Goal: Transaction & Acquisition: Purchase product/service

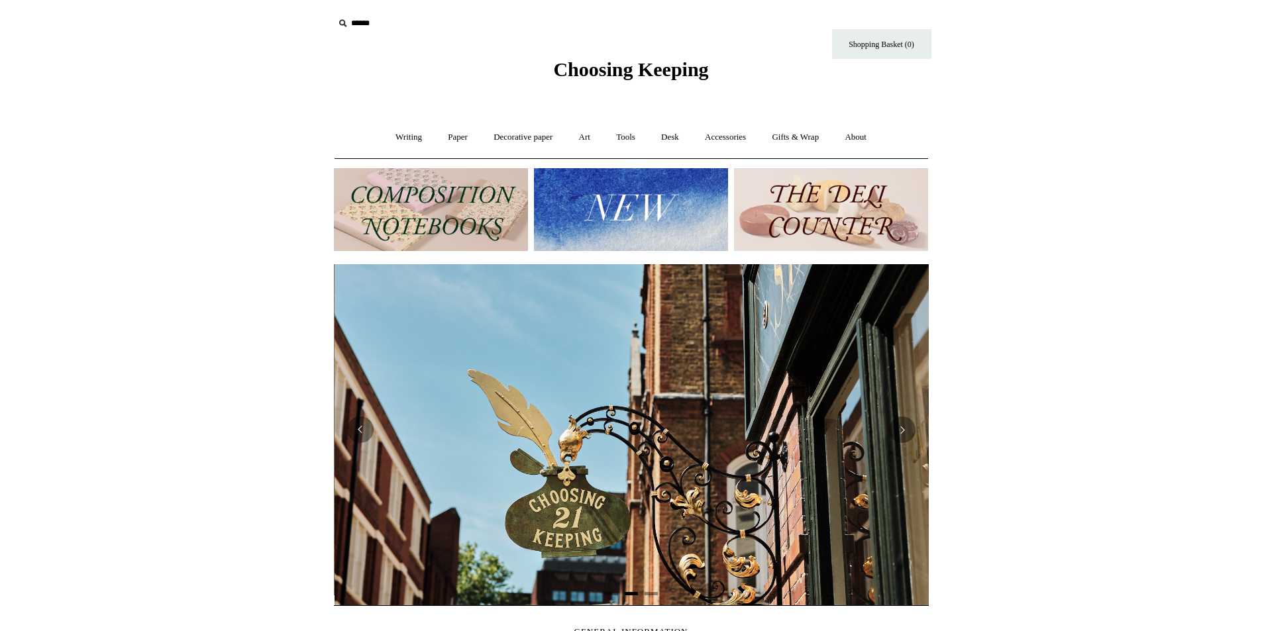
scroll to position [0, 595]
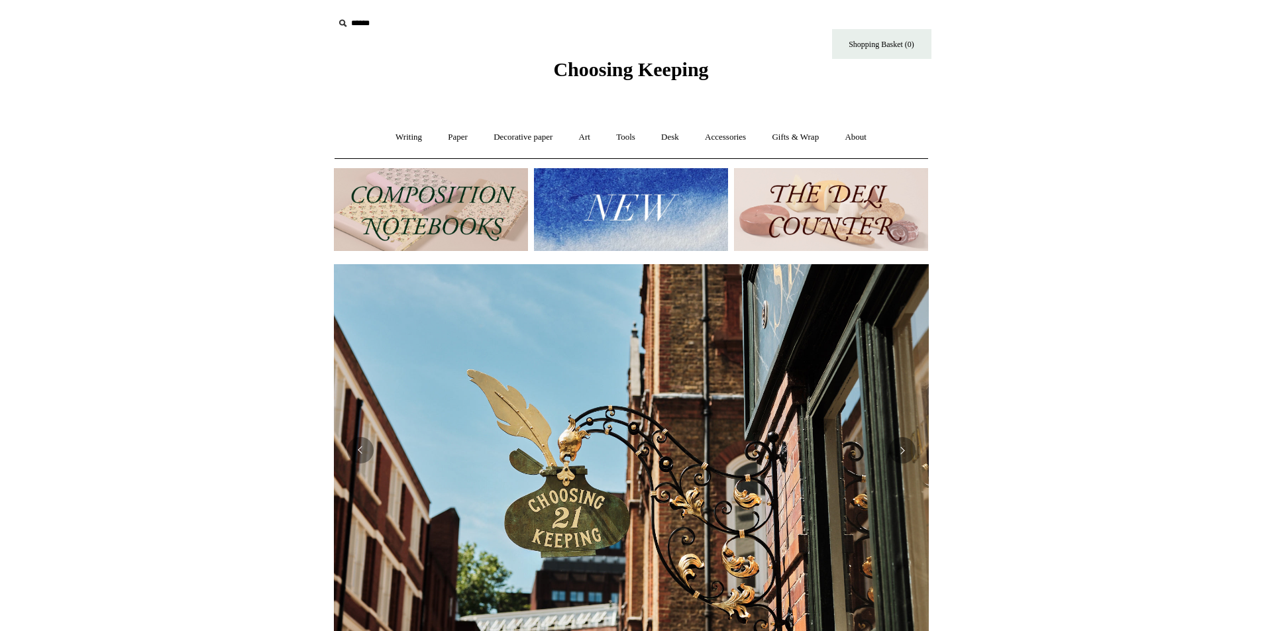
click at [616, 215] on img at bounding box center [631, 209] width 194 height 83
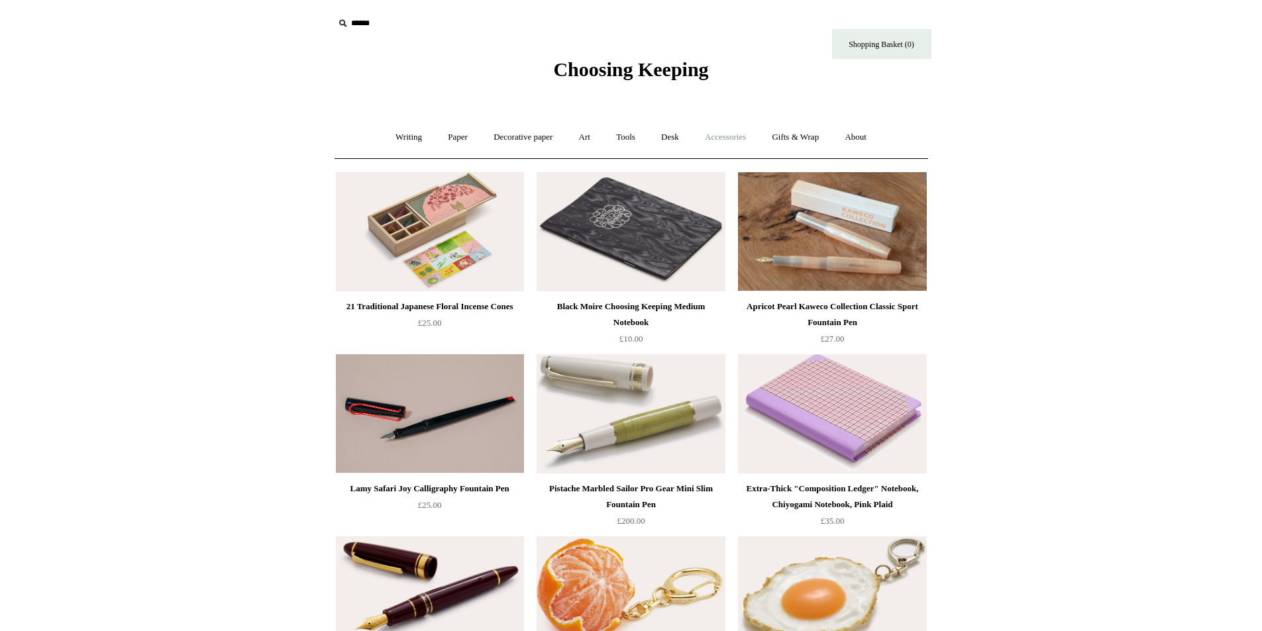
click at [716, 131] on link "Accessories +" at bounding box center [725, 137] width 65 height 35
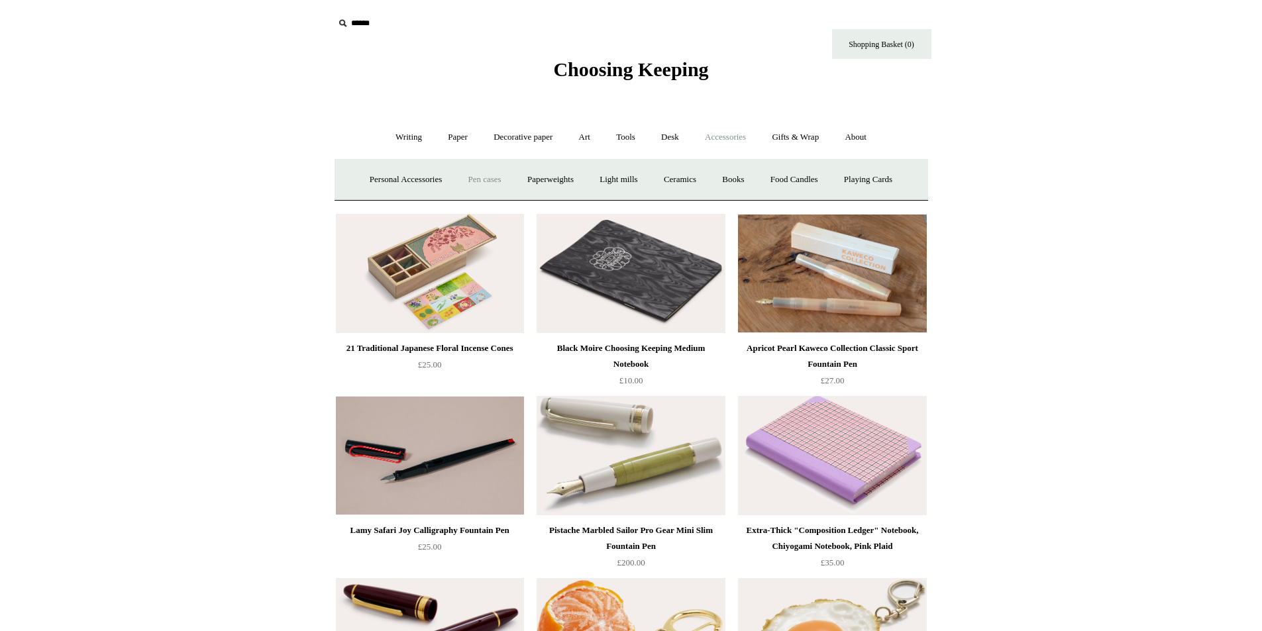
click at [464, 172] on link "Pen cases" at bounding box center [484, 179] width 57 height 35
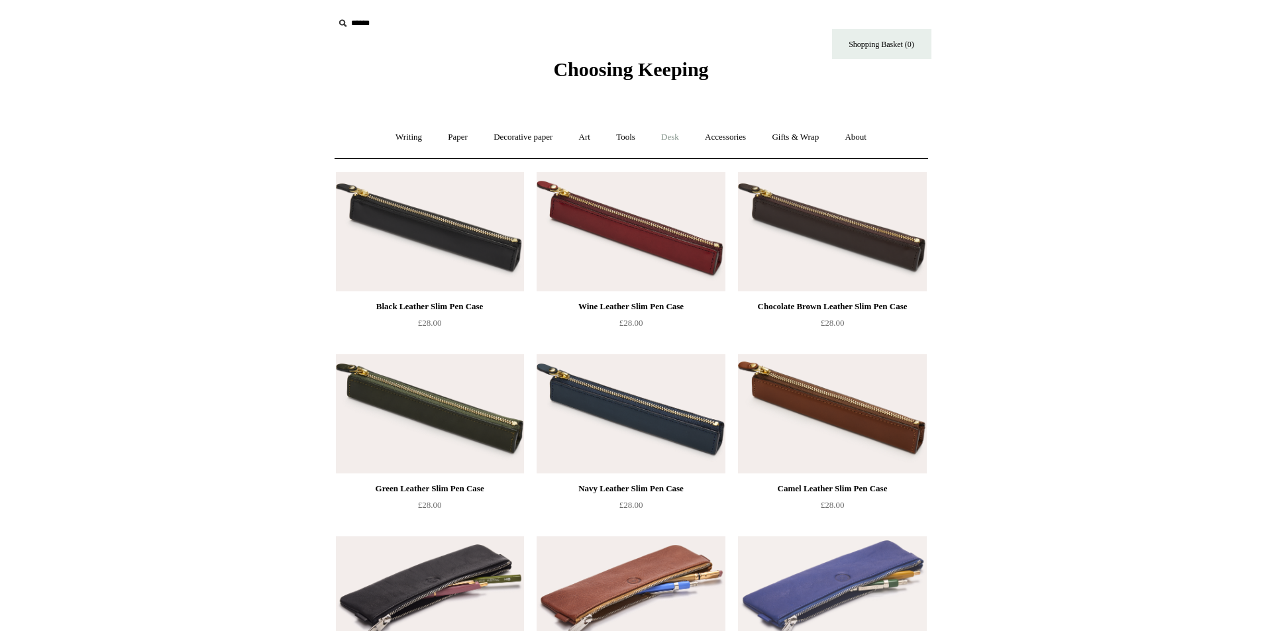
click at [685, 139] on link "Desk +" at bounding box center [670, 137] width 42 height 35
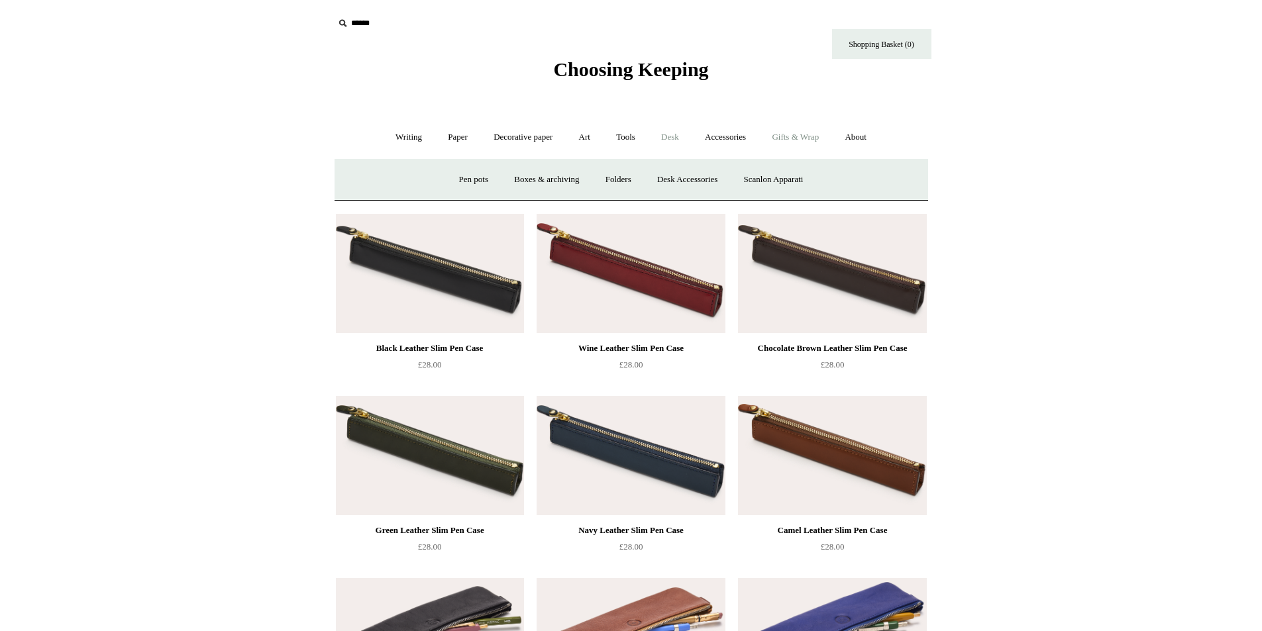
click at [783, 137] on link "Gifts & Wrap +" at bounding box center [795, 137] width 71 height 35
click at [708, 127] on link "Accessories +" at bounding box center [725, 137] width 65 height 35
click at [789, 182] on link "Food Candles" at bounding box center [795, 179] width 72 height 35
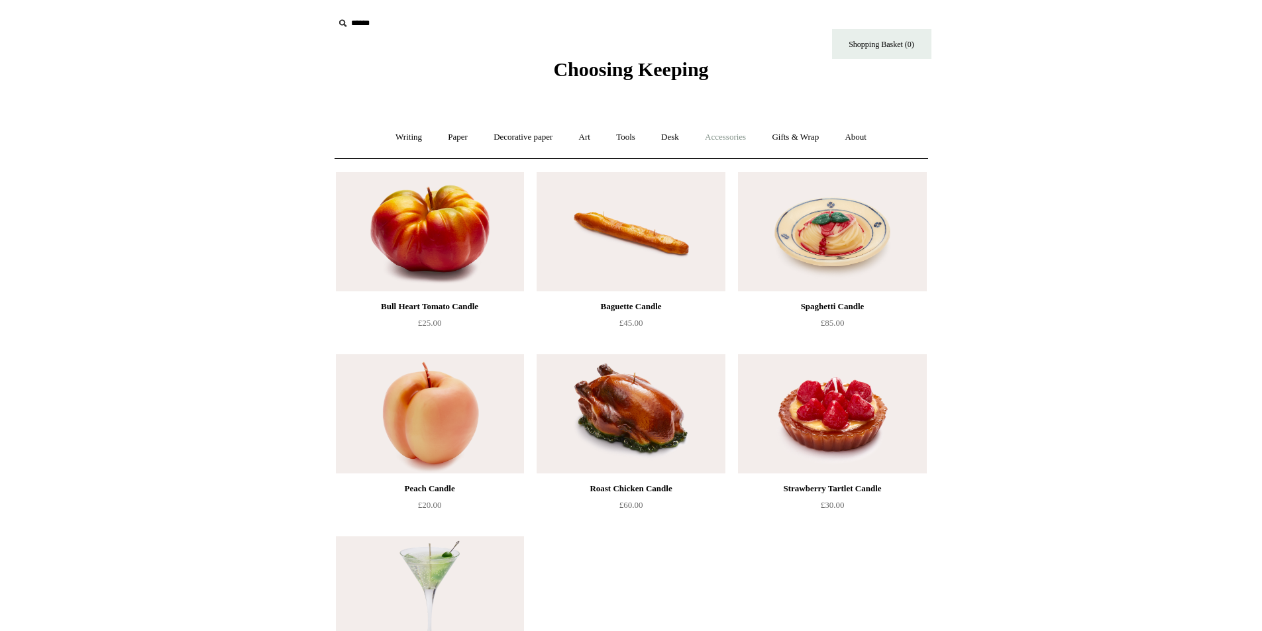
click at [723, 145] on link "Accessories +" at bounding box center [725, 137] width 65 height 35
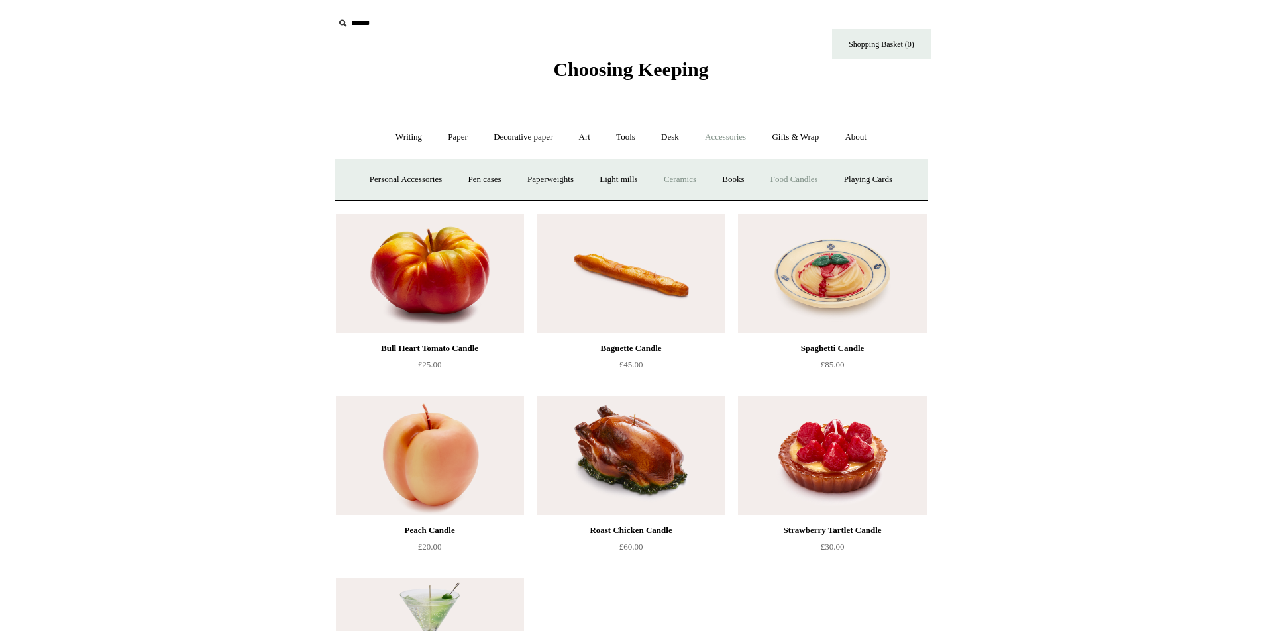
click at [692, 176] on link "Ceramics +" at bounding box center [680, 179] width 56 height 35
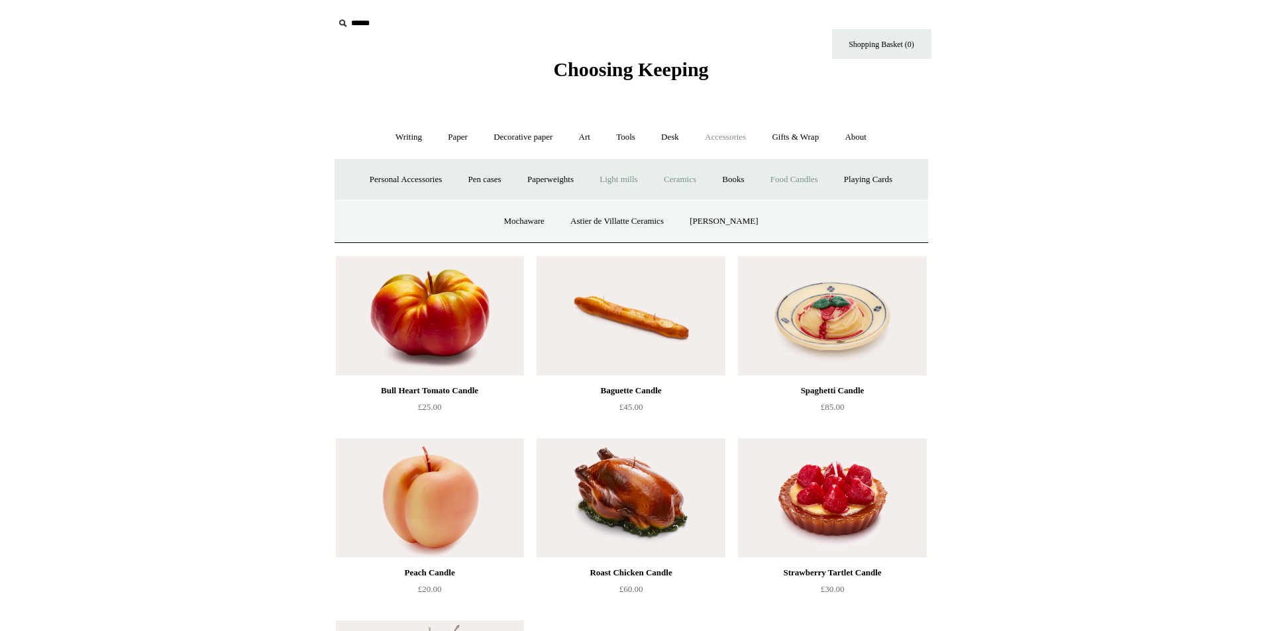
click at [630, 174] on link "Light mills" at bounding box center [619, 179] width 62 height 35
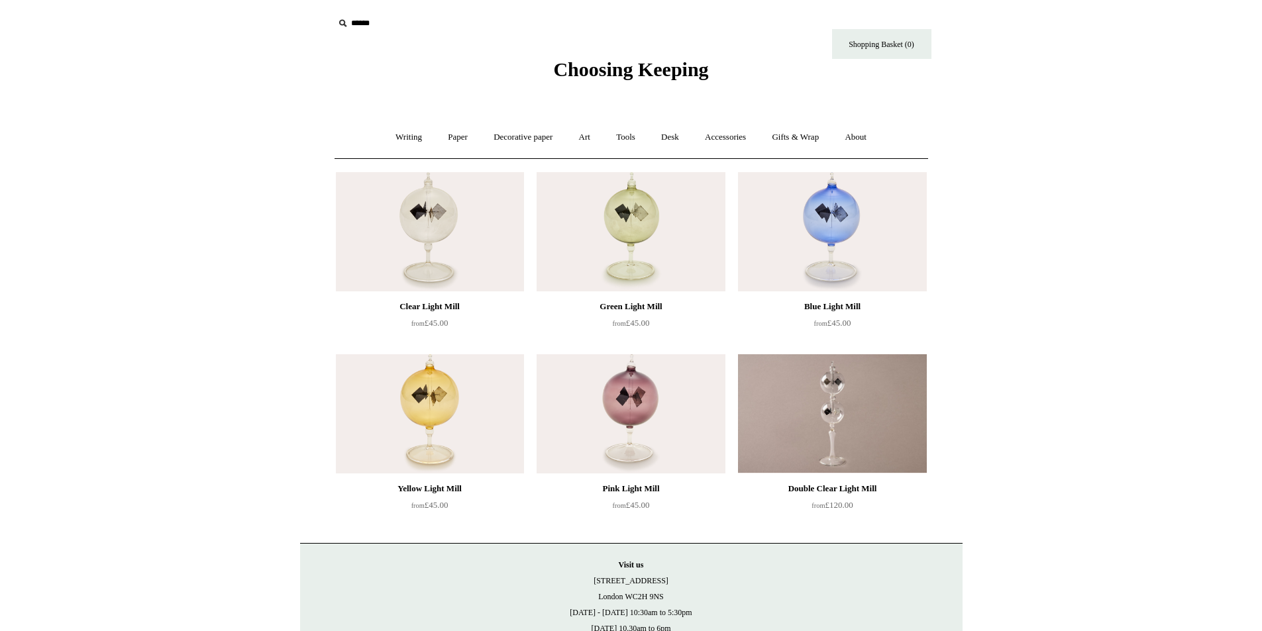
click at [484, 222] on img at bounding box center [430, 231] width 188 height 119
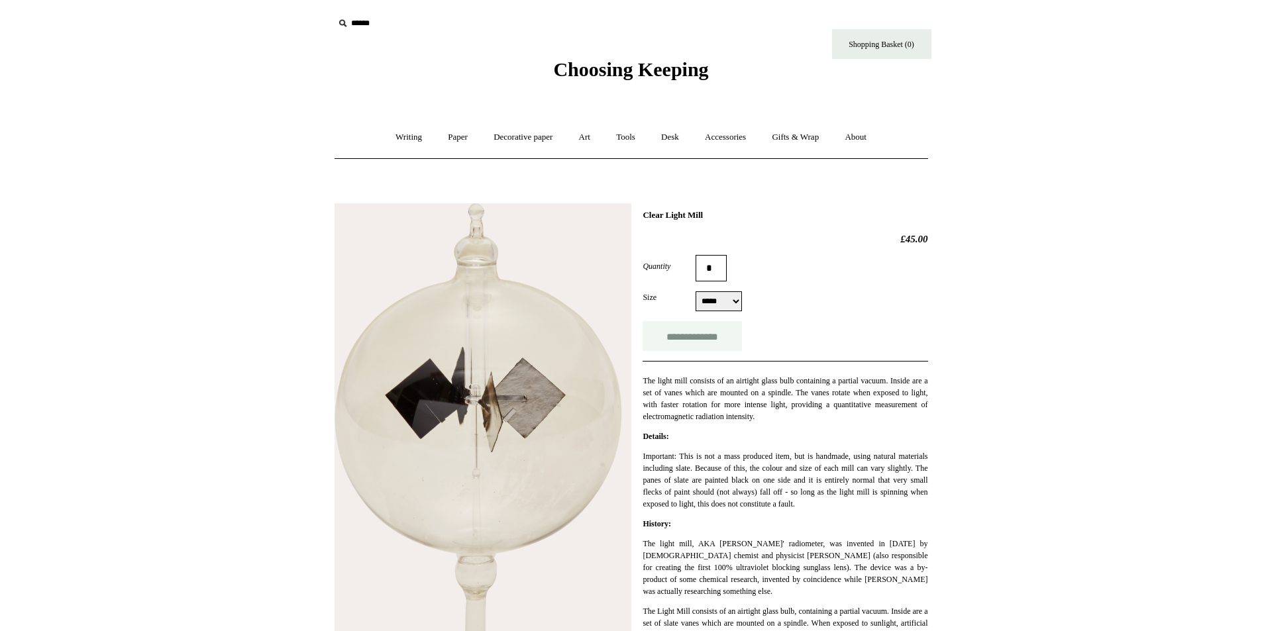
click at [719, 334] on input "**********" at bounding box center [692, 336] width 99 height 30
type input "**********"
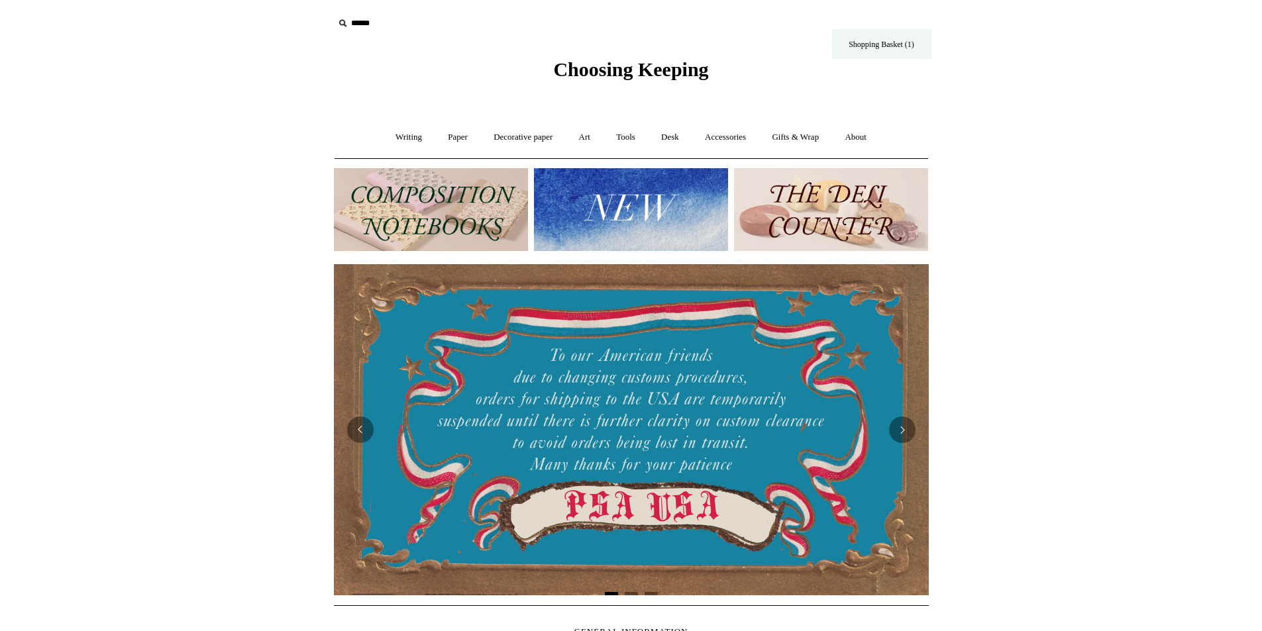
click at [851, 36] on link "Shopping Basket (1)" at bounding box center [881, 44] width 99 height 30
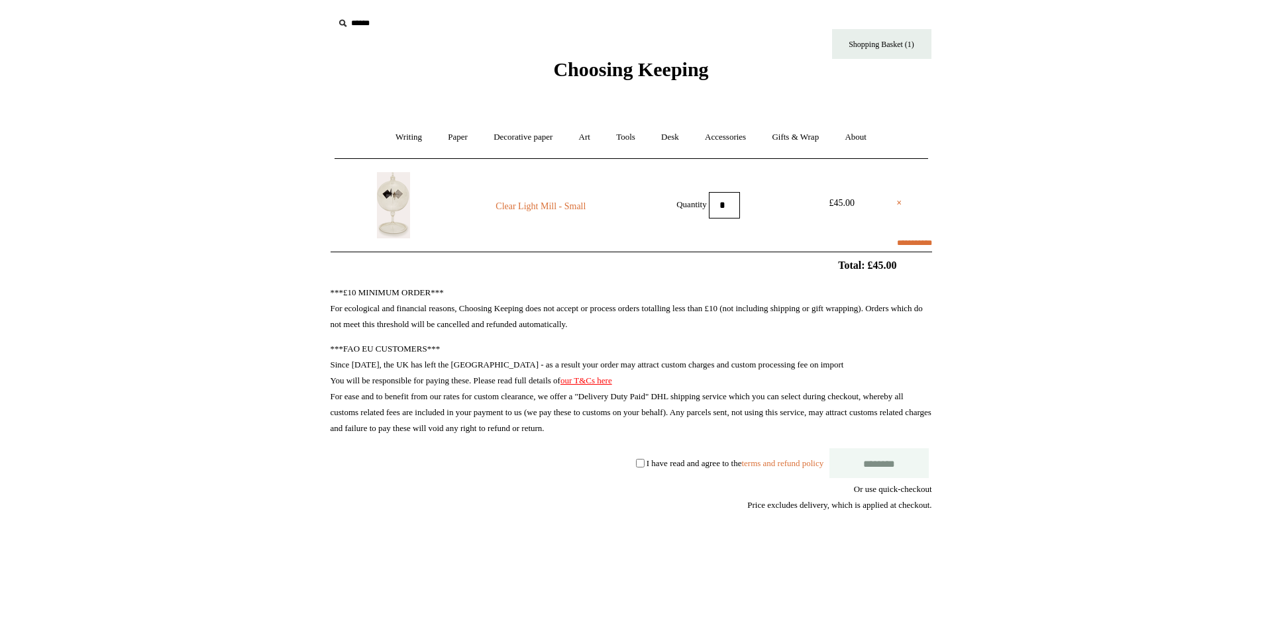
click at [392, 192] on img at bounding box center [393, 205] width 33 height 66
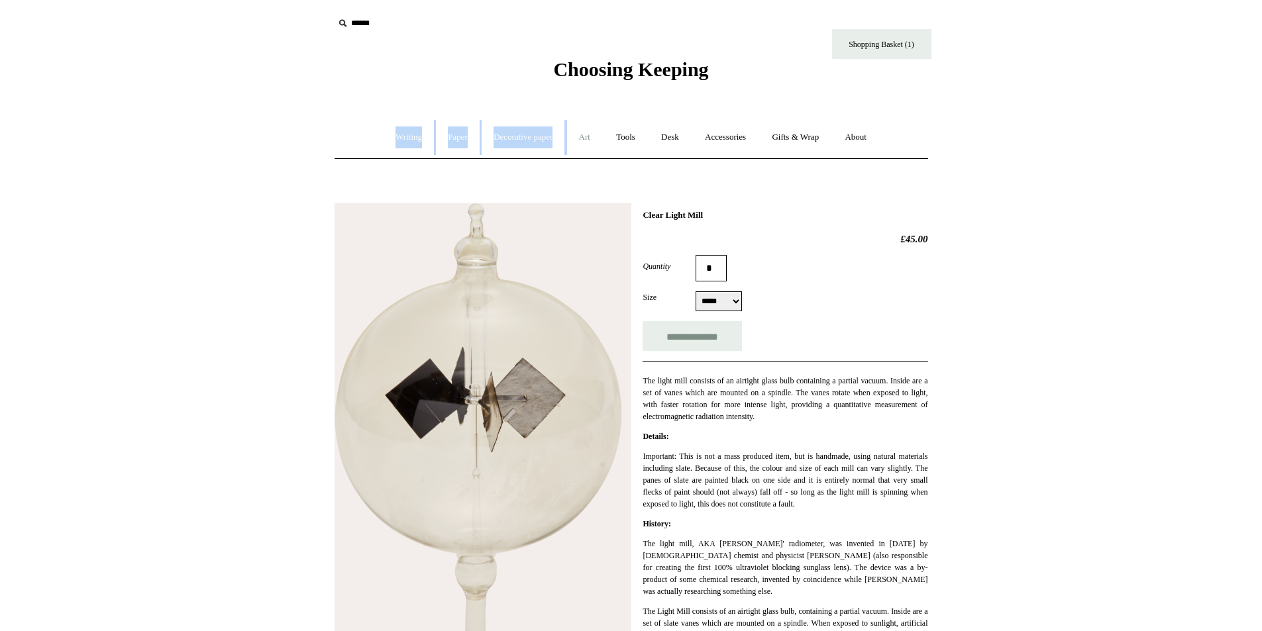
click at [578, 121] on div "Writing + Pens by brand + [GEOGRAPHIC_DATA] Lamy Ohnishi Seisakusho [GEOGRAPHIC…" at bounding box center [632, 137] width 594 height 42
